Goal: Task Accomplishment & Management: Complete application form

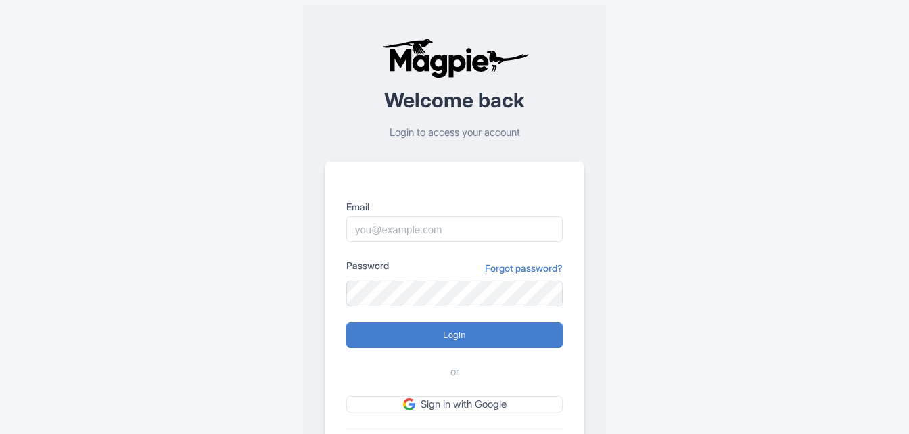
scroll to position [68, 0]
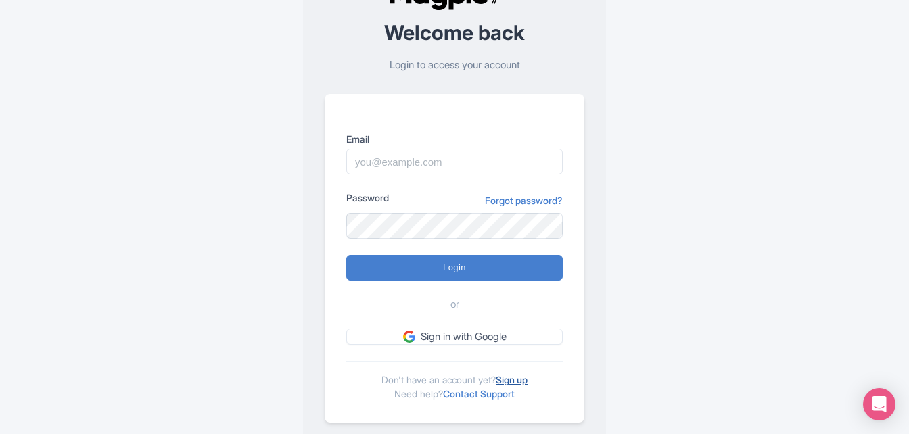
click at [523, 381] on link "Sign up" at bounding box center [512, 379] width 32 height 11
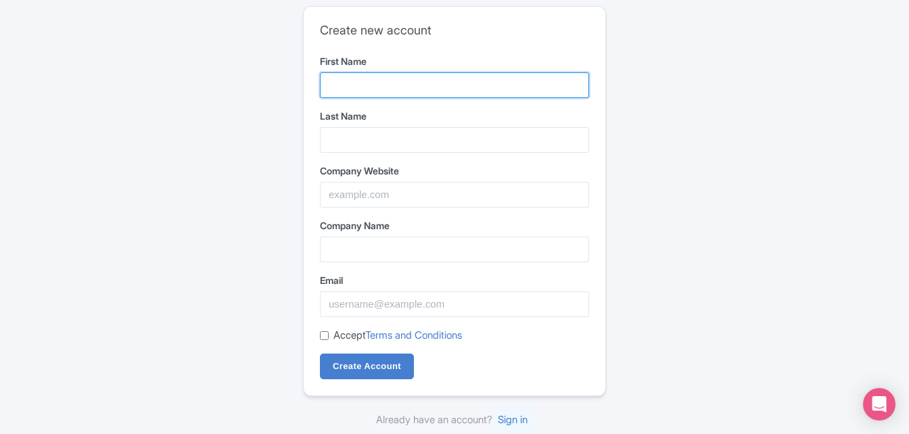
click at [366, 85] on input "First Name" at bounding box center [454, 85] width 269 height 26
type input "govind9694"
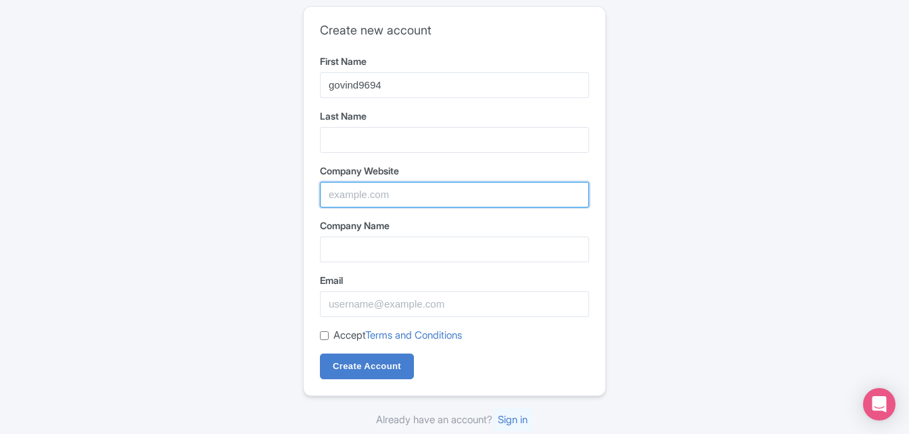
type input "acs"
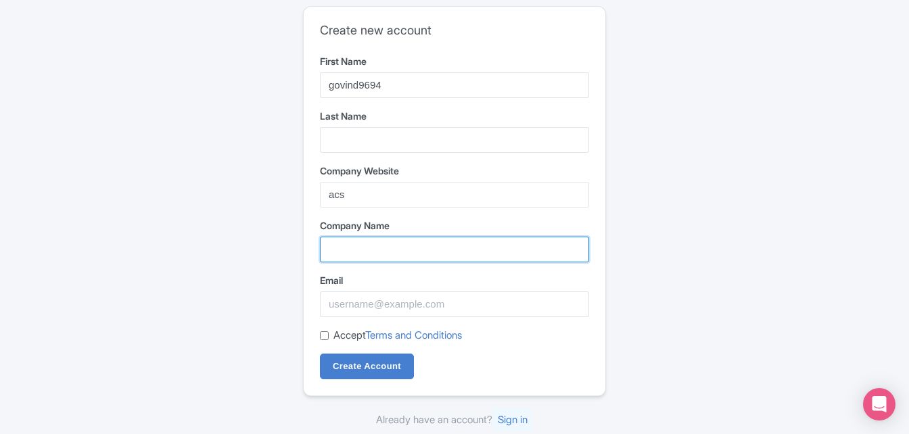
type input "acs"
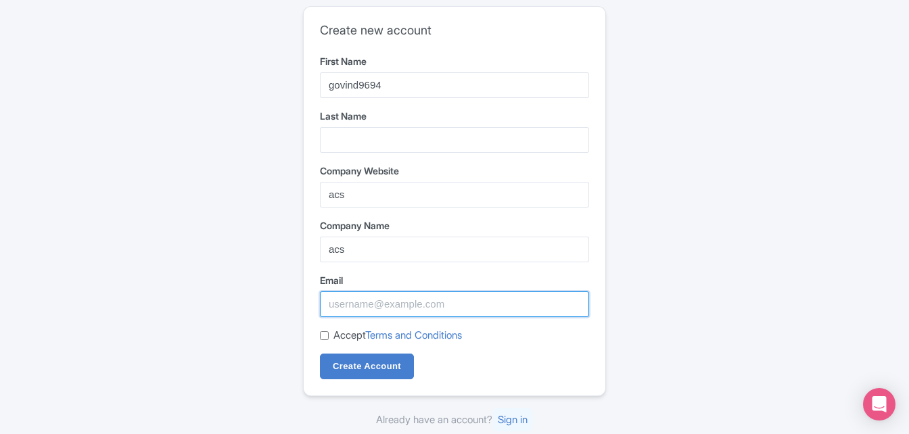
type input "greatindianamazonsale@gmail.com"
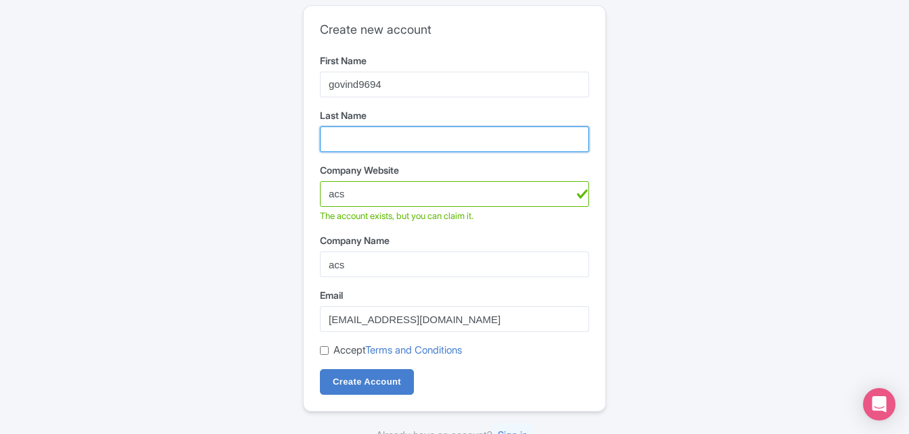
click at [377, 130] on input "Last Name" at bounding box center [454, 139] width 269 height 26
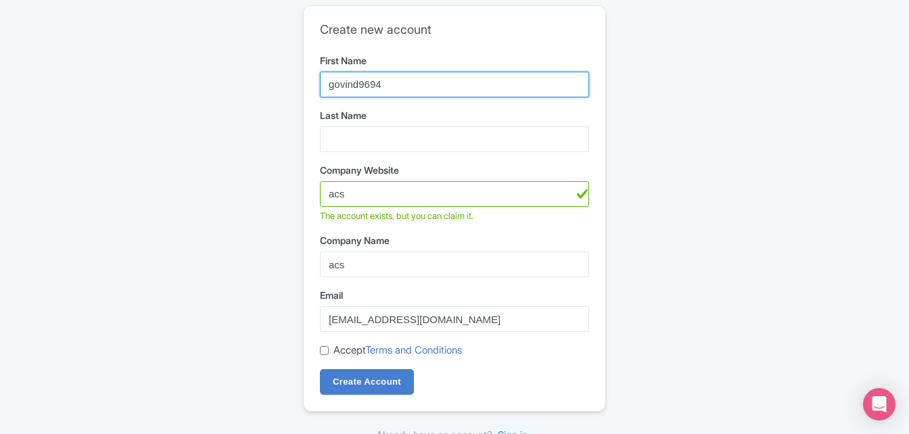
click at [396, 90] on input "govind9694" at bounding box center [454, 85] width 269 height 26
type input "govind"
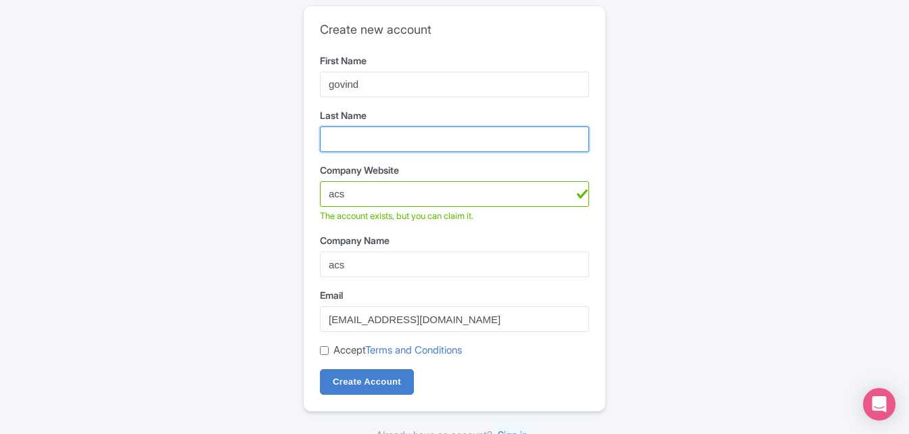
click at [333, 132] on input "Last Name" at bounding box center [454, 139] width 269 height 26
type input "9694"
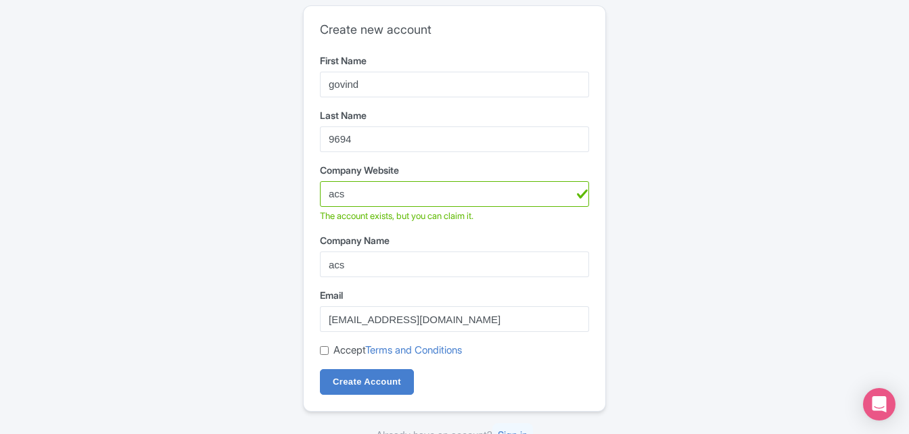
click at [649, 154] on div "Create new account First Name govind Last Name 9694 Company Website acs The acc…" at bounding box center [454, 224] width 865 height 448
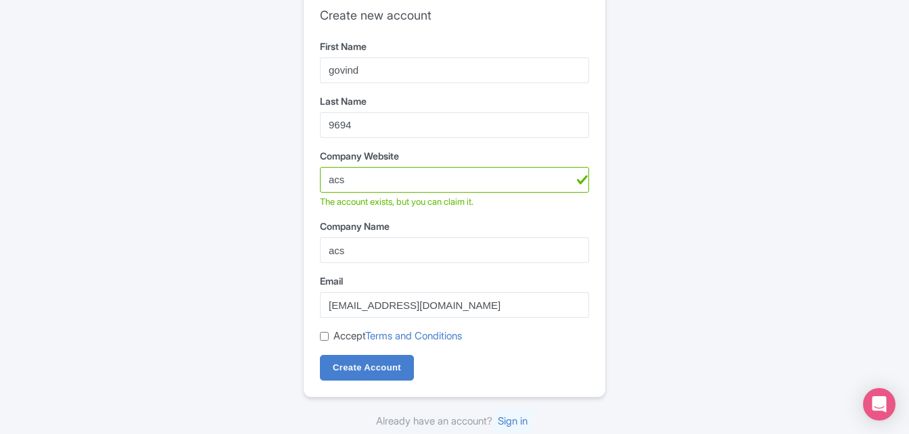
click at [322, 334] on input "Accept Terms and Conditions" at bounding box center [324, 336] width 9 height 9
checkbox input "true"
click at [369, 375] on input "Create Account" at bounding box center [367, 368] width 94 height 26
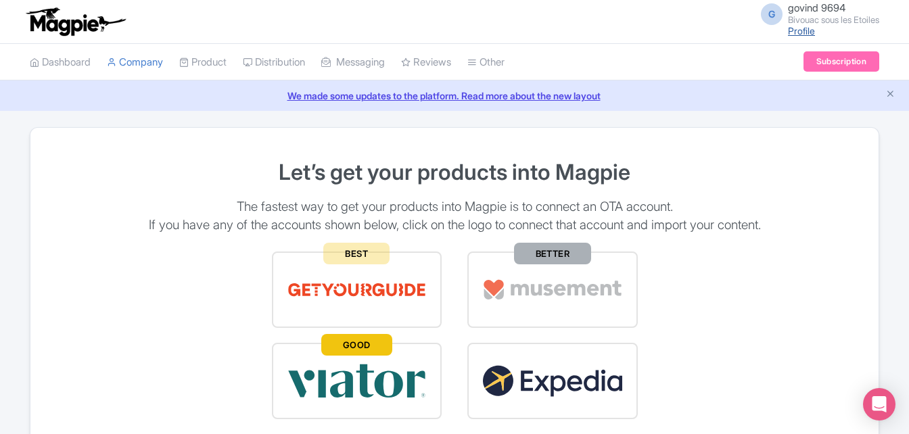
click at [799, 26] on link "Profile" at bounding box center [801, 30] width 27 height 11
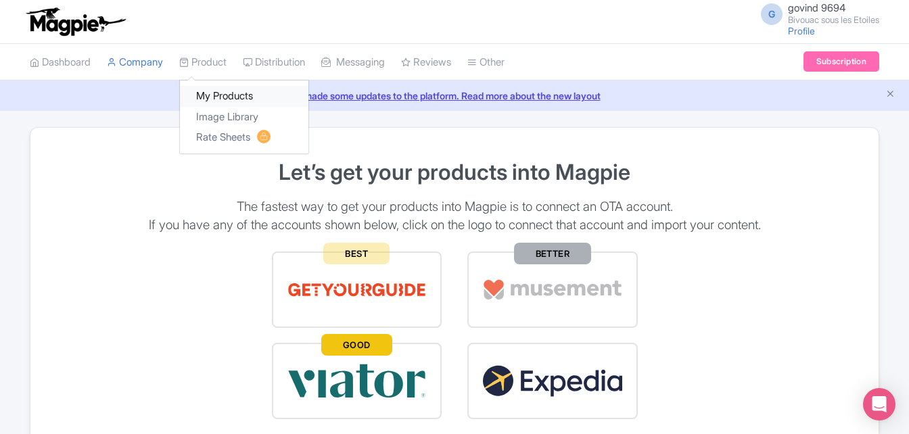
click at [232, 90] on link "My Products" at bounding box center [244, 96] width 128 height 21
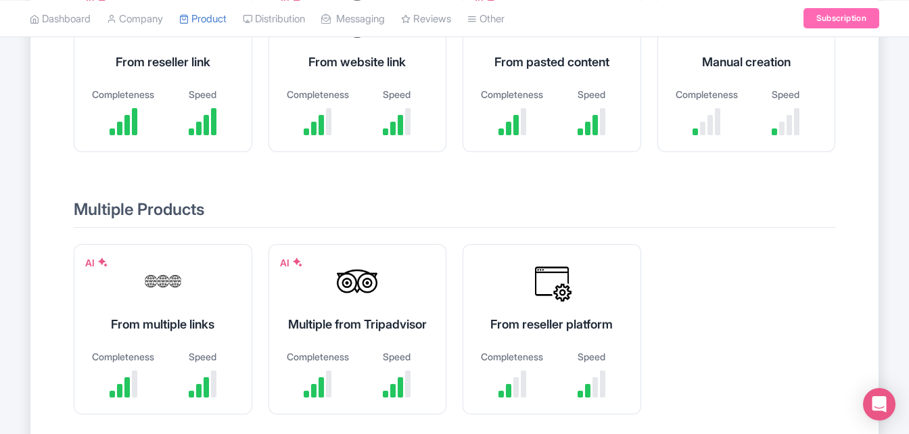
scroll to position [203, 0]
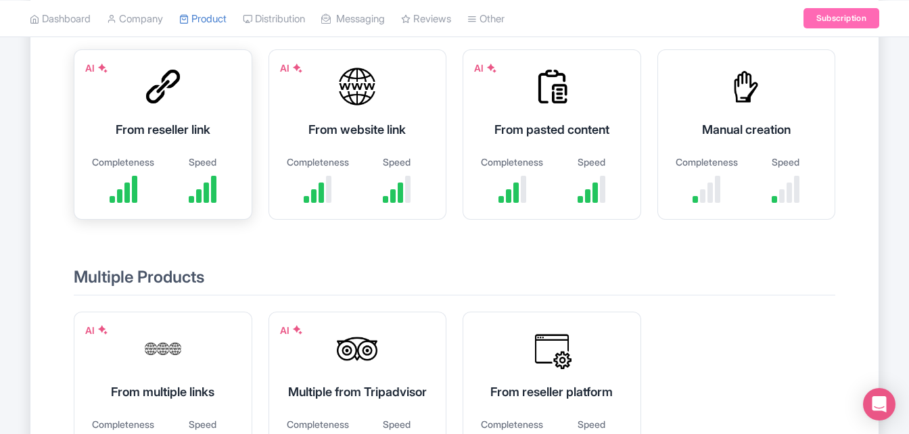
click at [139, 116] on div "AI From reseller link Completeness Speed" at bounding box center [163, 134] width 179 height 170
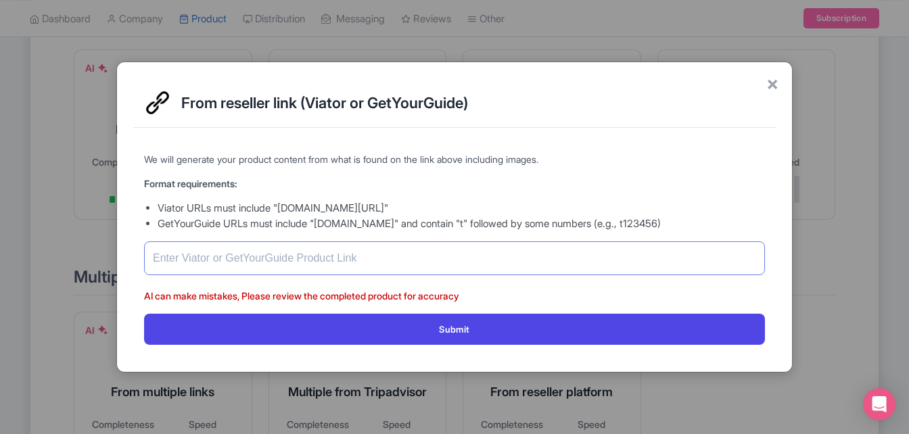
click at [287, 251] on input "text" at bounding box center [454, 258] width 621 height 34
click at [346, 246] on input "text" at bounding box center [454, 258] width 621 height 34
paste input "[URL][DOMAIN_NAME]"
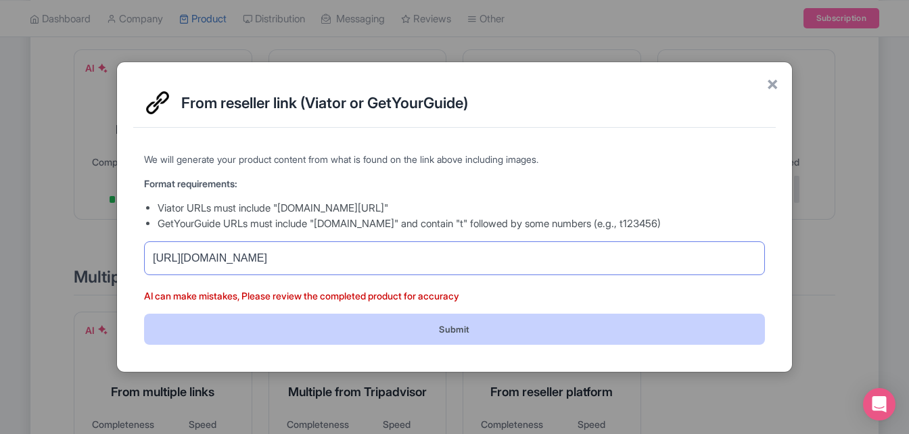
type input "[URL][DOMAIN_NAME]"
click at [400, 317] on button "Submit" at bounding box center [454, 329] width 621 height 30
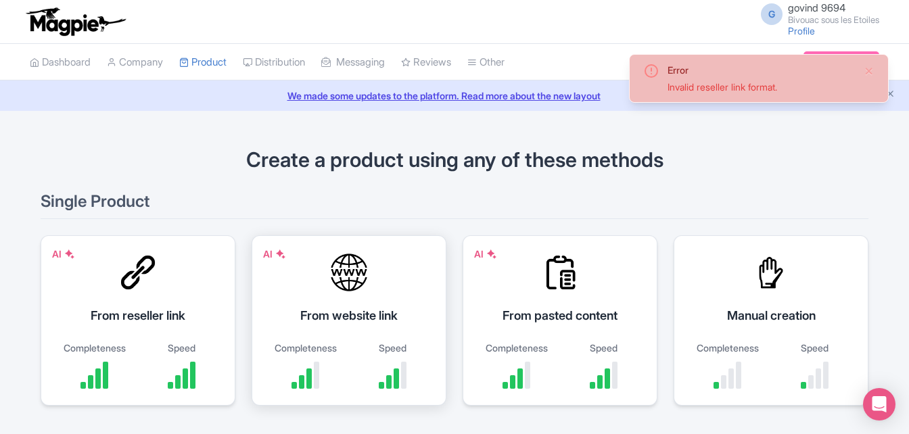
click at [365, 289] on div at bounding box center [349, 272] width 41 height 41
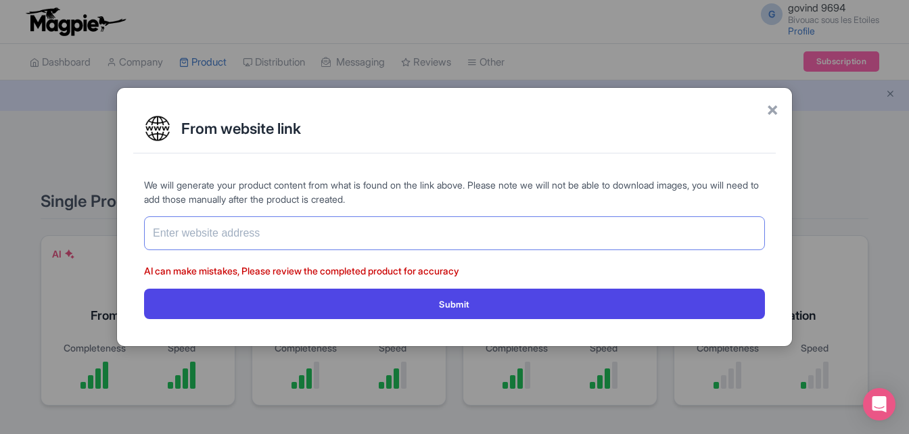
click at [402, 221] on input "text" at bounding box center [454, 233] width 621 height 34
paste input "[URL][DOMAIN_NAME]"
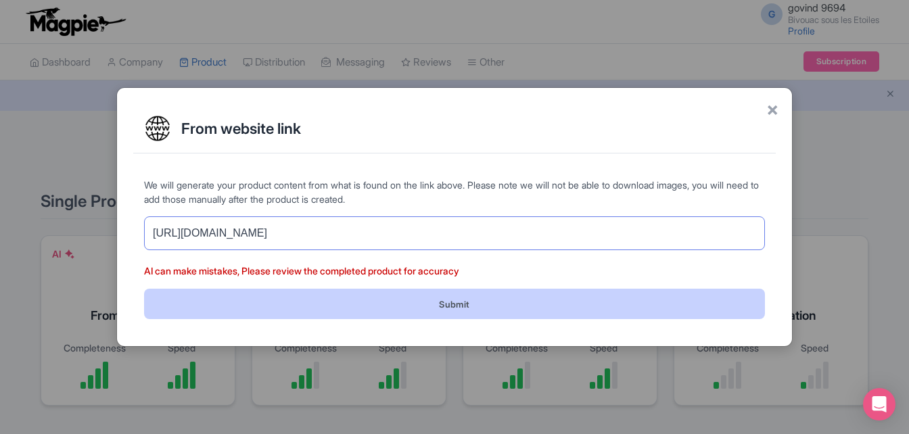
type input "[URL][DOMAIN_NAME]"
click at [442, 295] on button "Submit" at bounding box center [454, 304] width 621 height 30
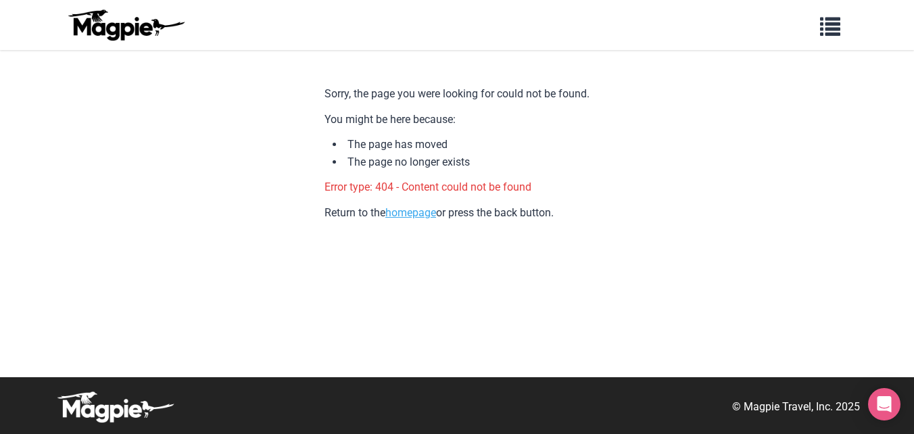
click at [404, 214] on link "homepage" at bounding box center [410, 212] width 51 height 13
